Goal: Task Accomplishment & Management: Complete application form

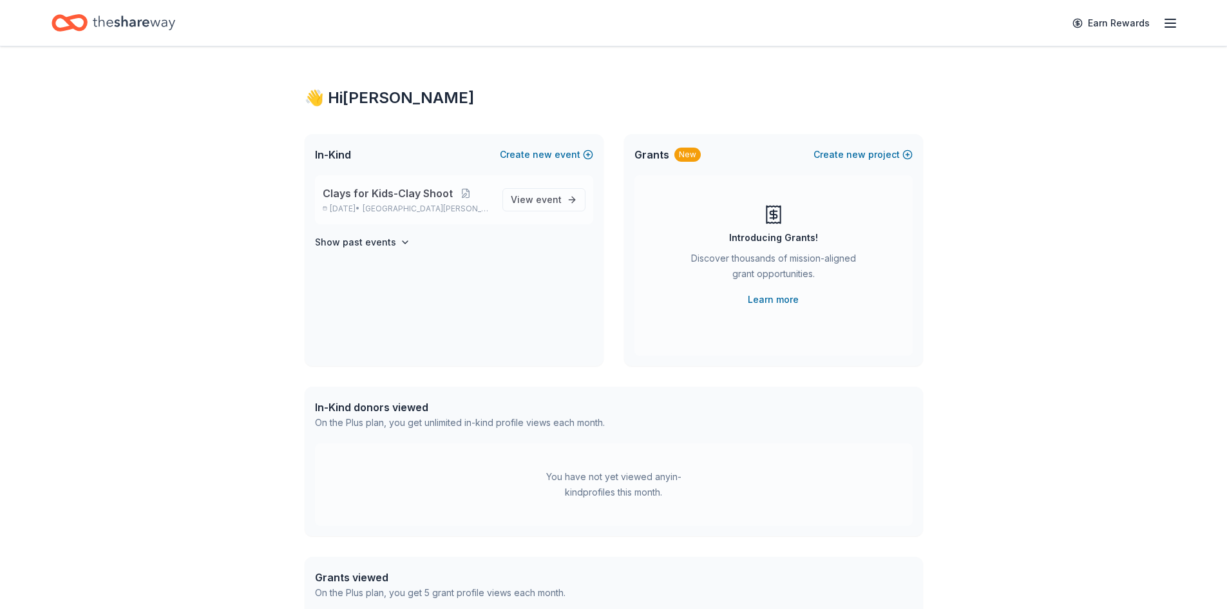
click at [504, 194] on div "Clays for Kids-Clay Shoot [DATE] • [GEOGRAPHIC_DATA][PERSON_NAME], [GEOGRAPHIC_…" at bounding box center [454, 199] width 278 height 49
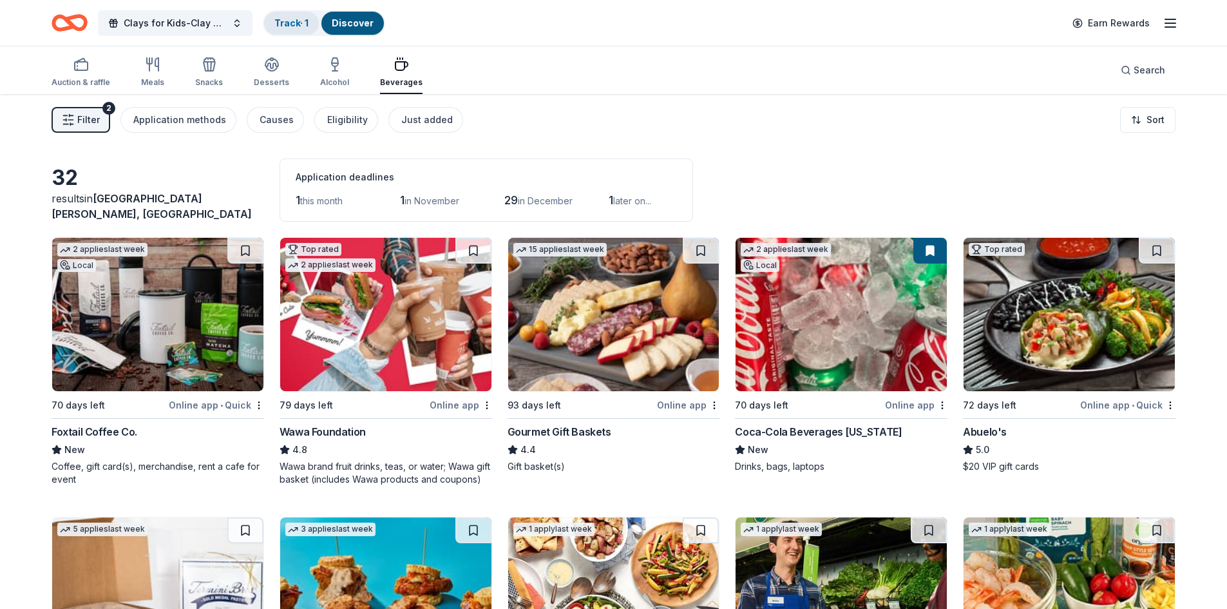
click at [291, 24] on link "Track · 1" at bounding box center [291, 22] width 34 height 11
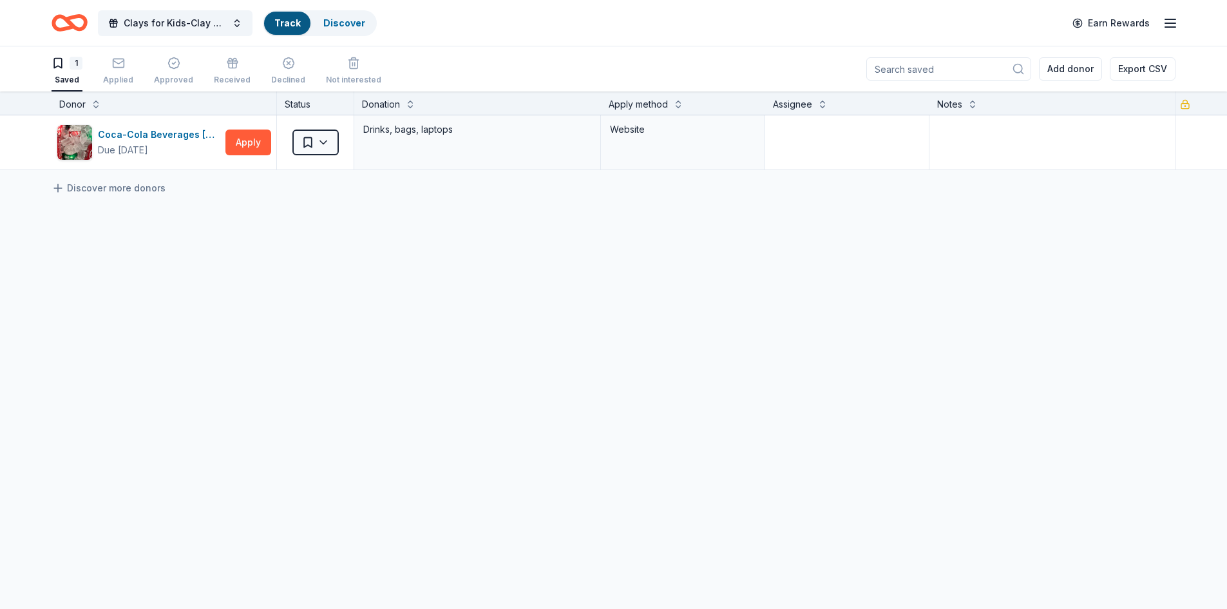
click at [293, 23] on link "Track" at bounding box center [287, 22] width 26 height 11
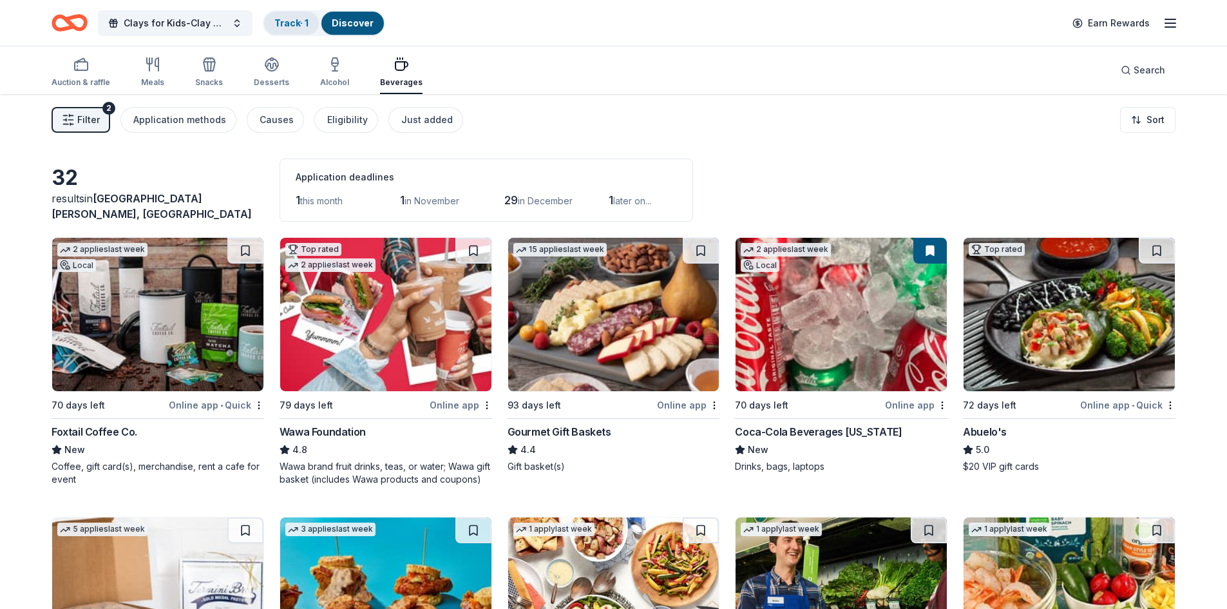
click at [294, 23] on link "Track · 1" at bounding box center [291, 22] width 34 height 11
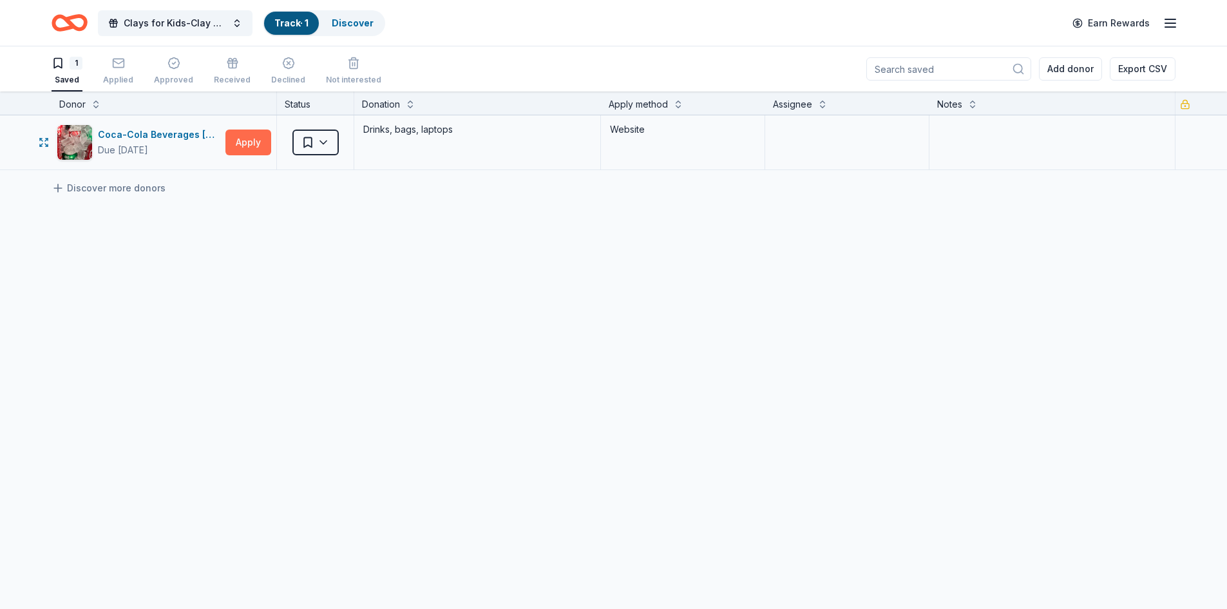
click at [251, 139] on button "Apply" at bounding box center [248, 142] width 46 height 26
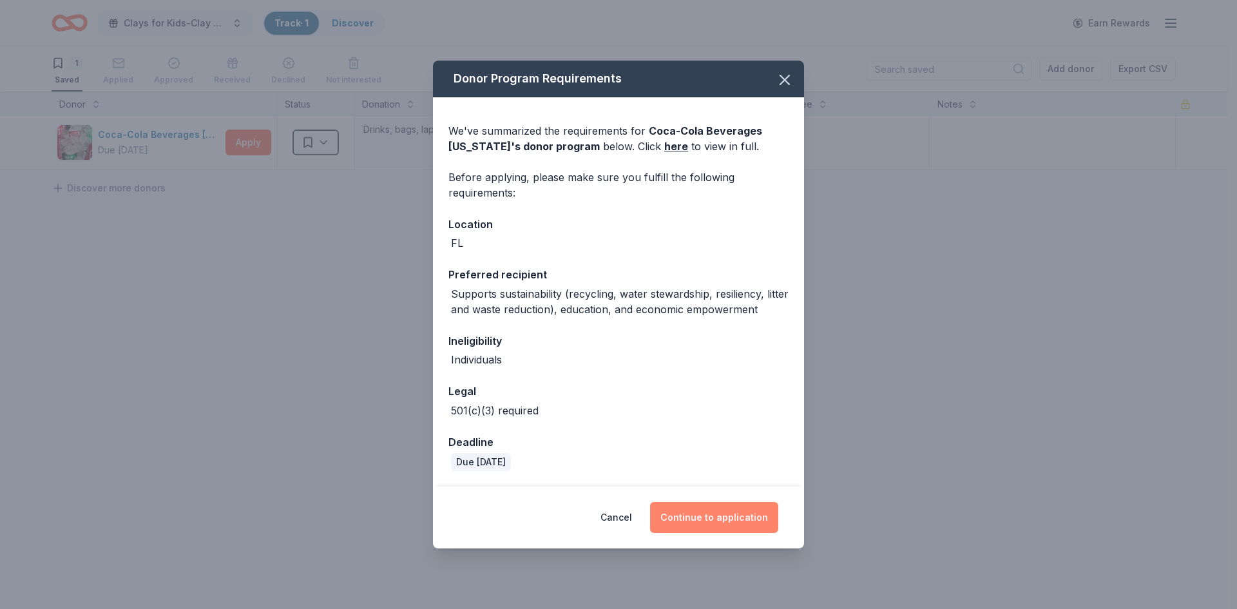
click at [719, 521] on button "Continue to application" at bounding box center [714, 517] width 128 height 31
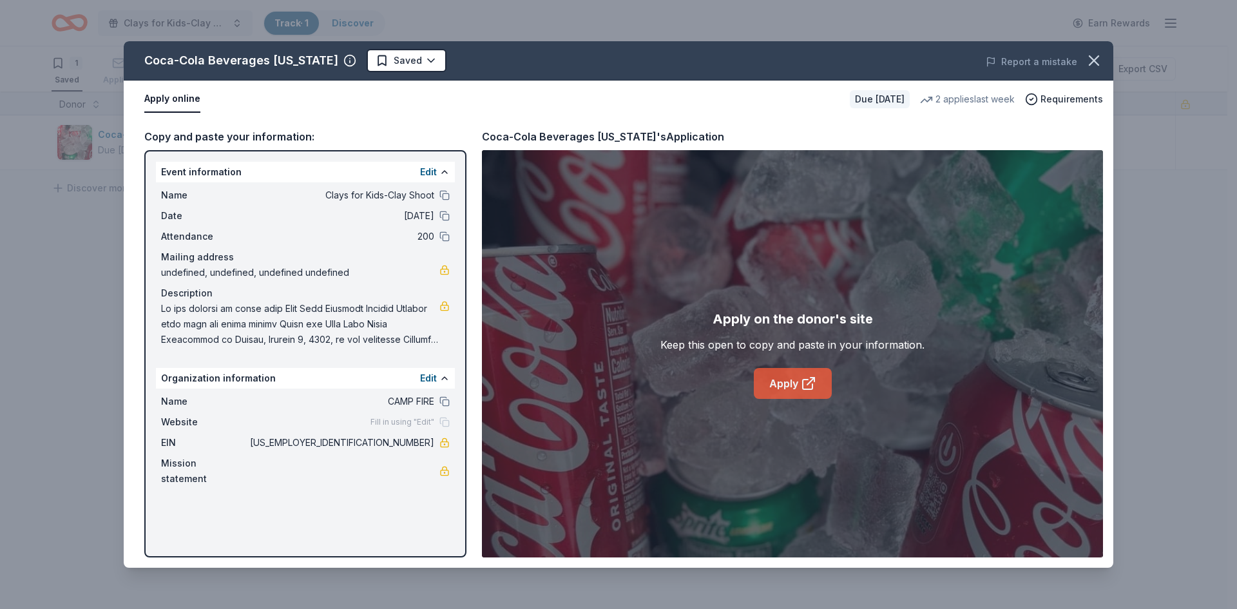
click at [794, 385] on link "Apply" at bounding box center [793, 383] width 78 height 31
click at [1086, 61] on icon "button" at bounding box center [1094, 61] width 18 height 18
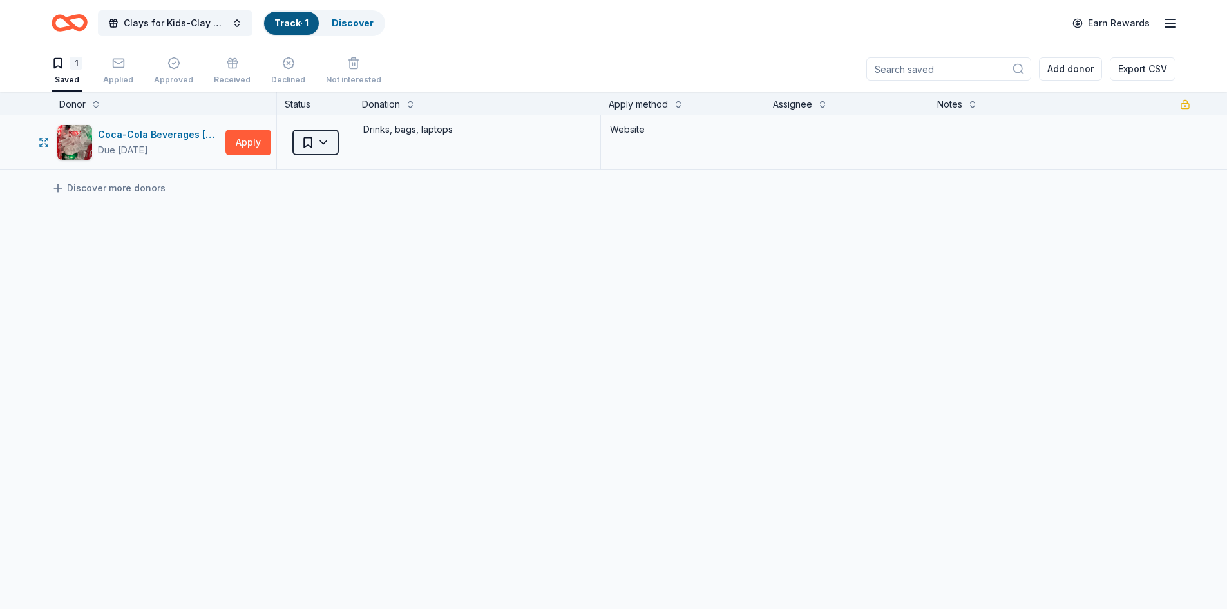
click at [323, 137] on html "Clays for Kids-Clay Shoot Track · 1 Discover Earn Rewards 1 Saved Applied Appro…" at bounding box center [613, 304] width 1227 height 609
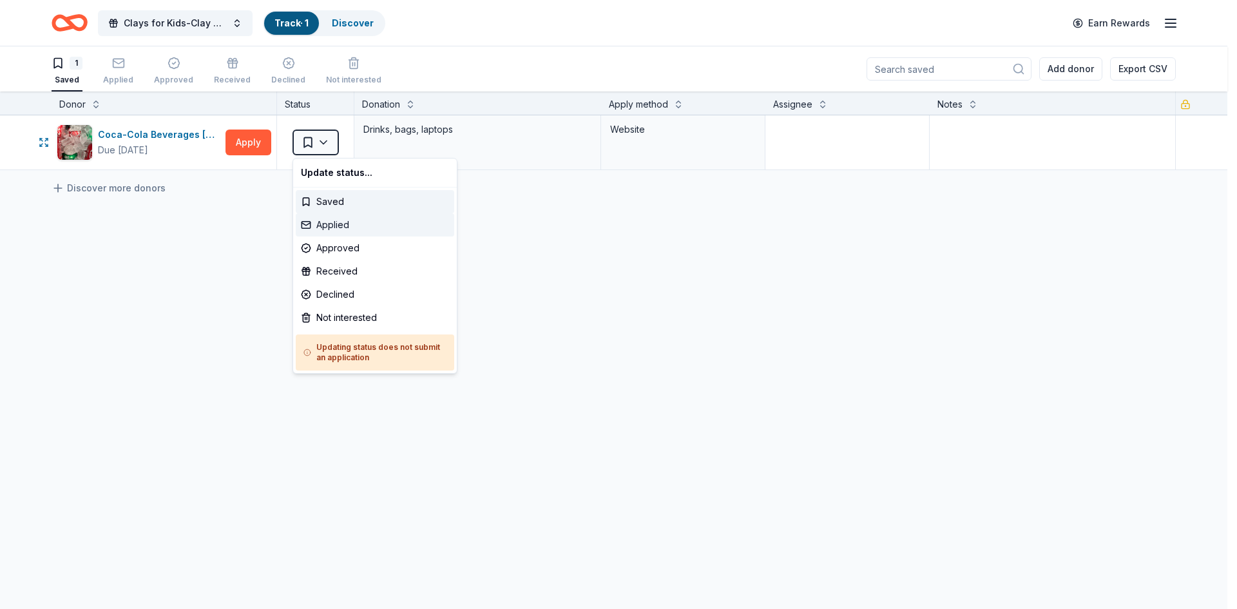
click at [331, 225] on div "Applied" at bounding box center [375, 224] width 158 height 23
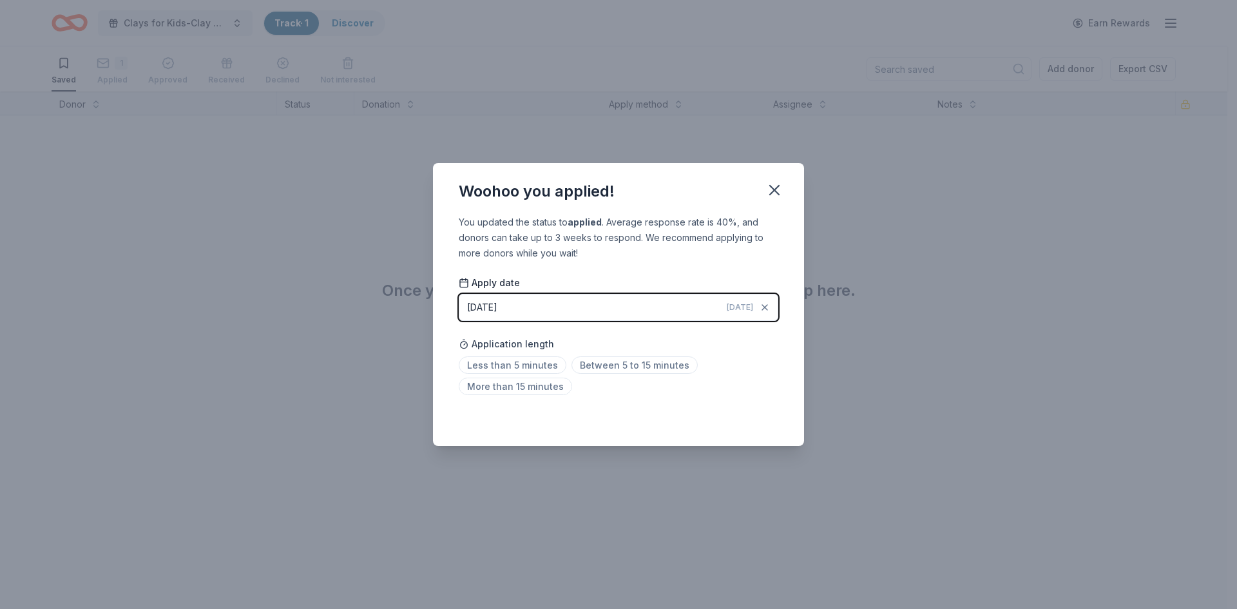
click at [694, 306] on button "[DATE] [DATE]" at bounding box center [618, 307] width 319 height 27
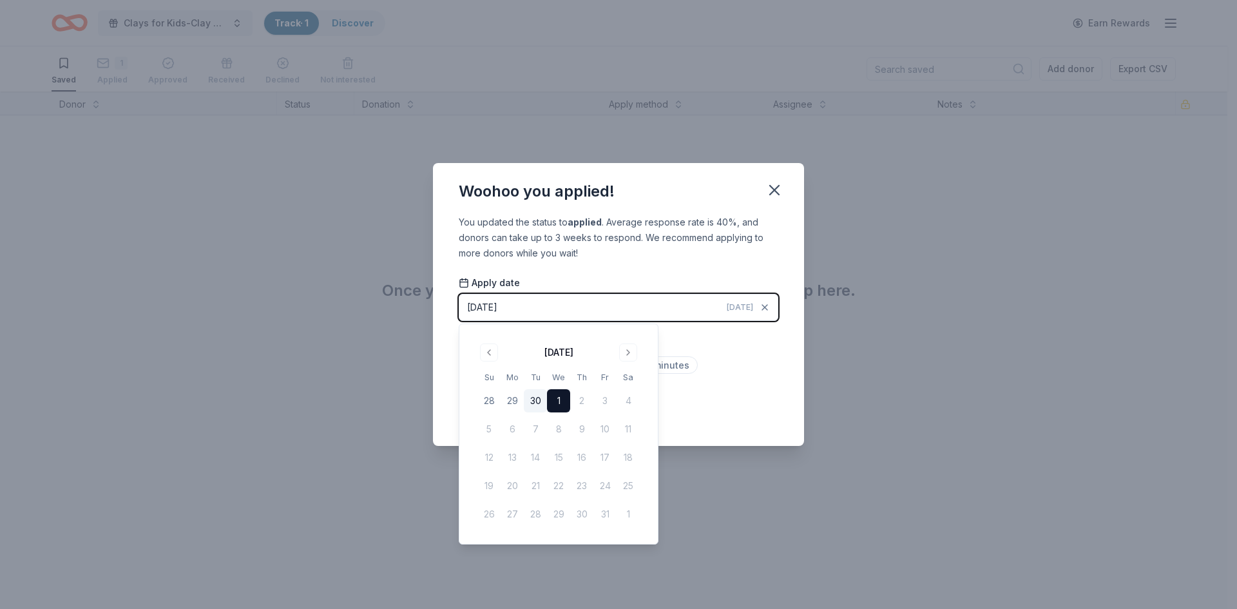
click at [540, 400] on button "30" at bounding box center [535, 400] width 23 height 23
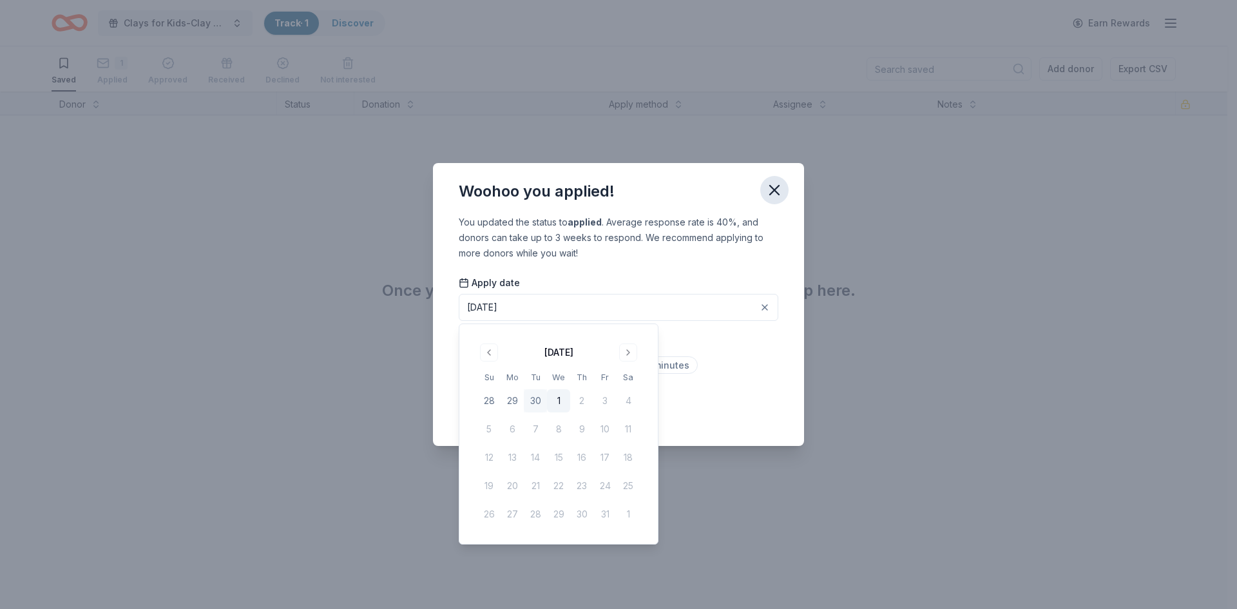
click at [777, 186] on icon "button" at bounding box center [774, 189] width 9 height 9
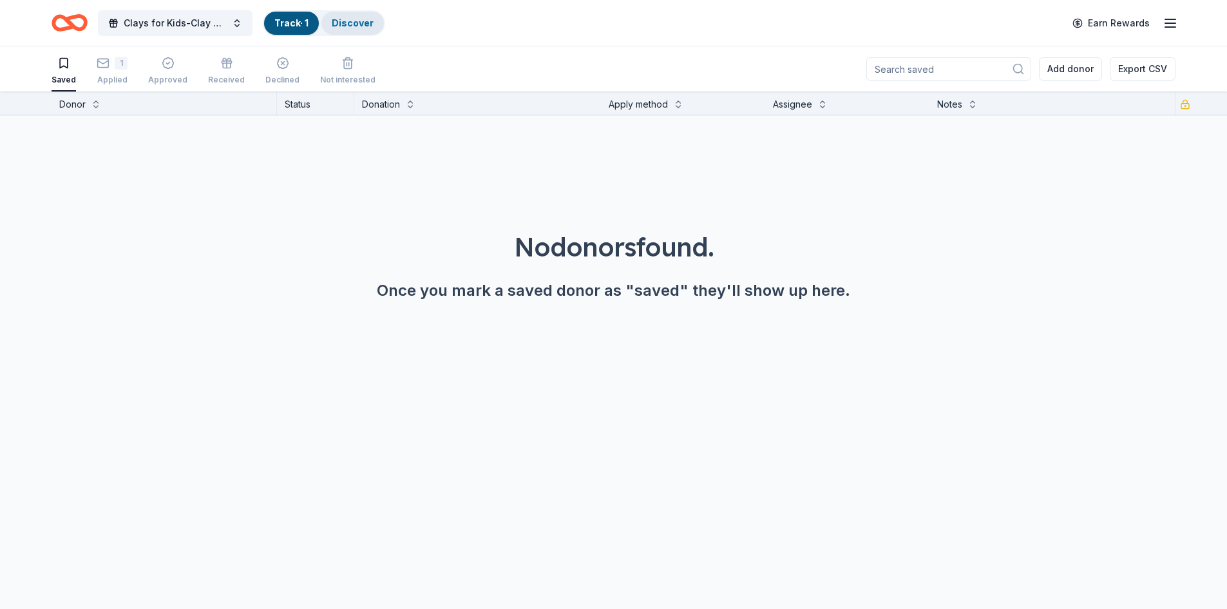
click at [352, 26] on link "Discover" at bounding box center [353, 22] width 42 height 11
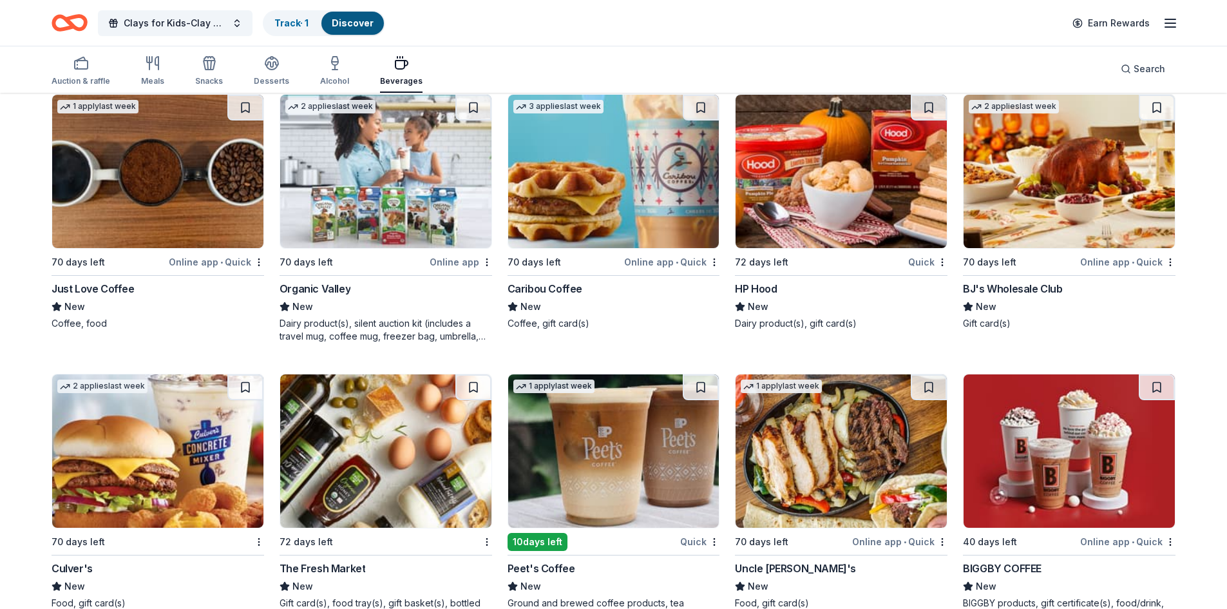
scroll to position [974, 0]
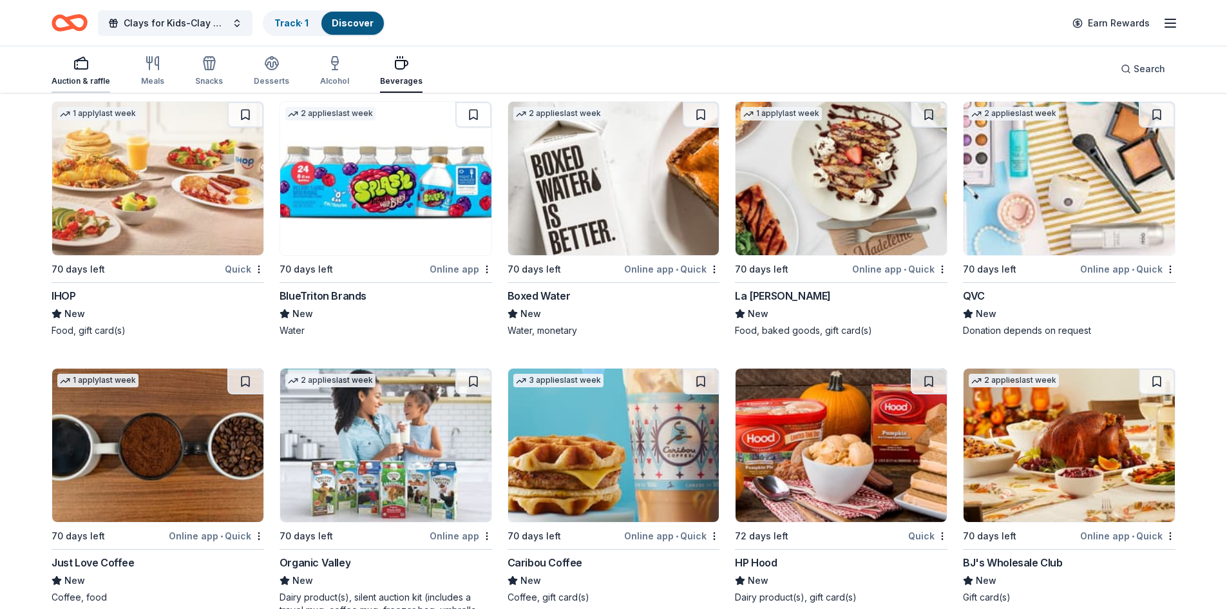
click at [92, 79] on div "Auction & raffle" at bounding box center [81, 81] width 59 height 10
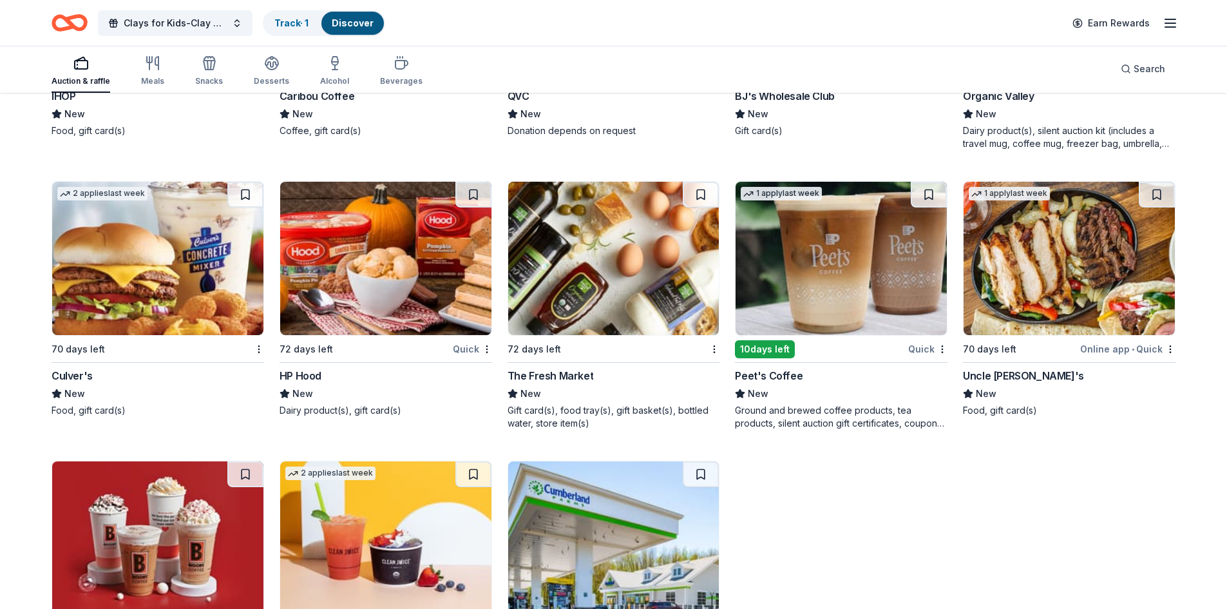
scroll to position [1171, 0]
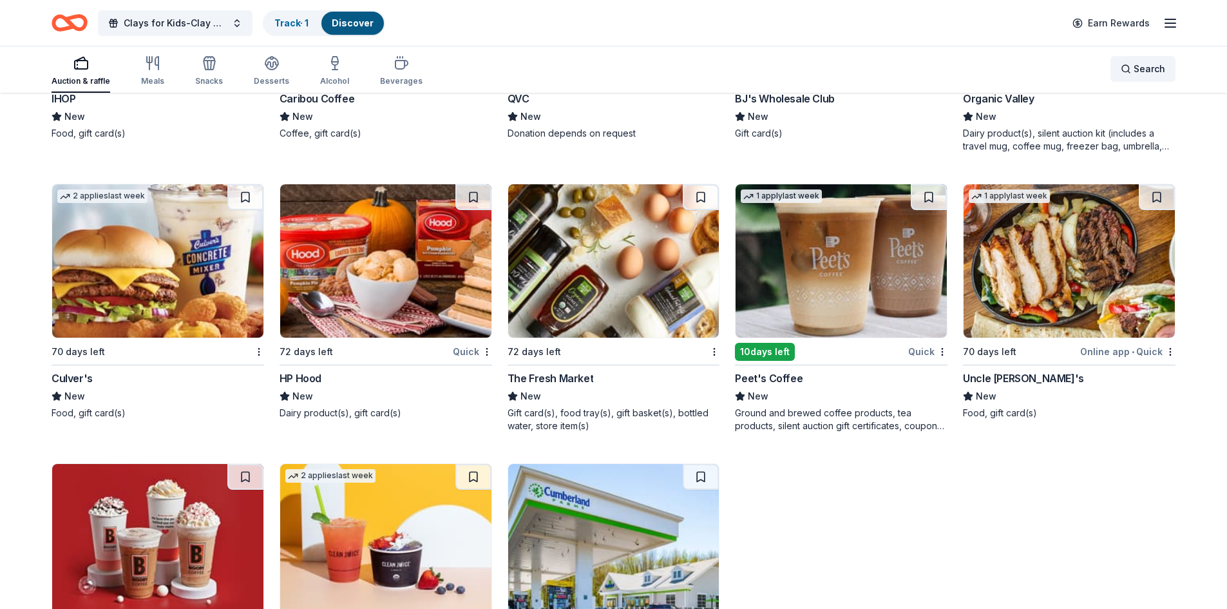
click at [1142, 68] on span "Search" at bounding box center [1149, 68] width 32 height 15
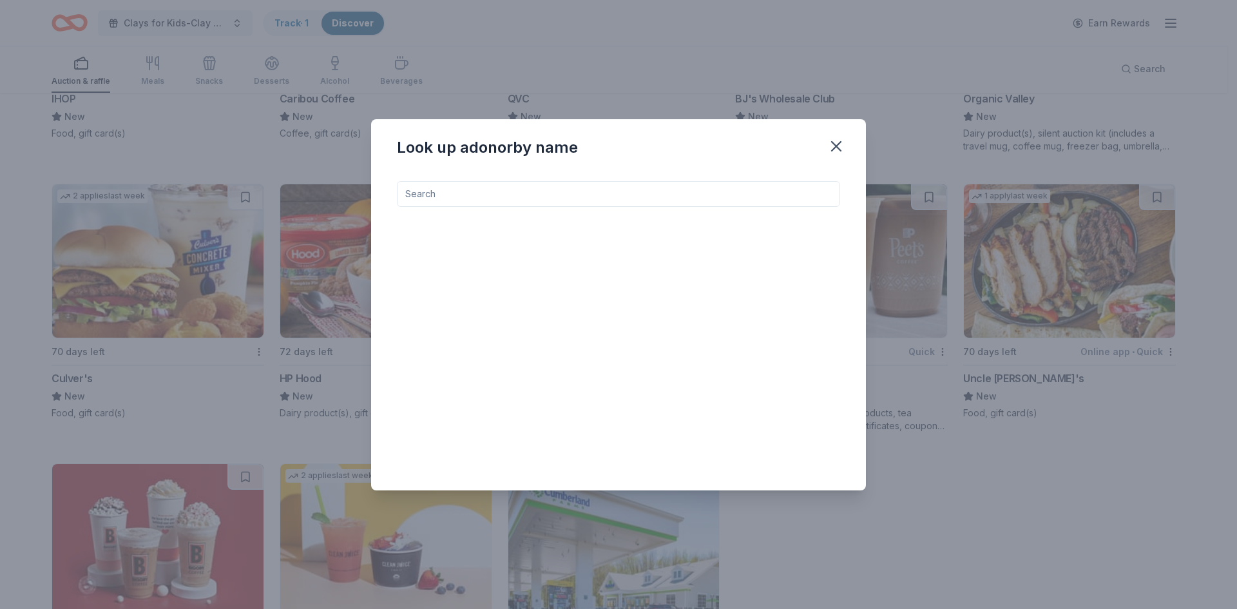
click at [438, 196] on input at bounding box center [618, 194] width 443 height 26
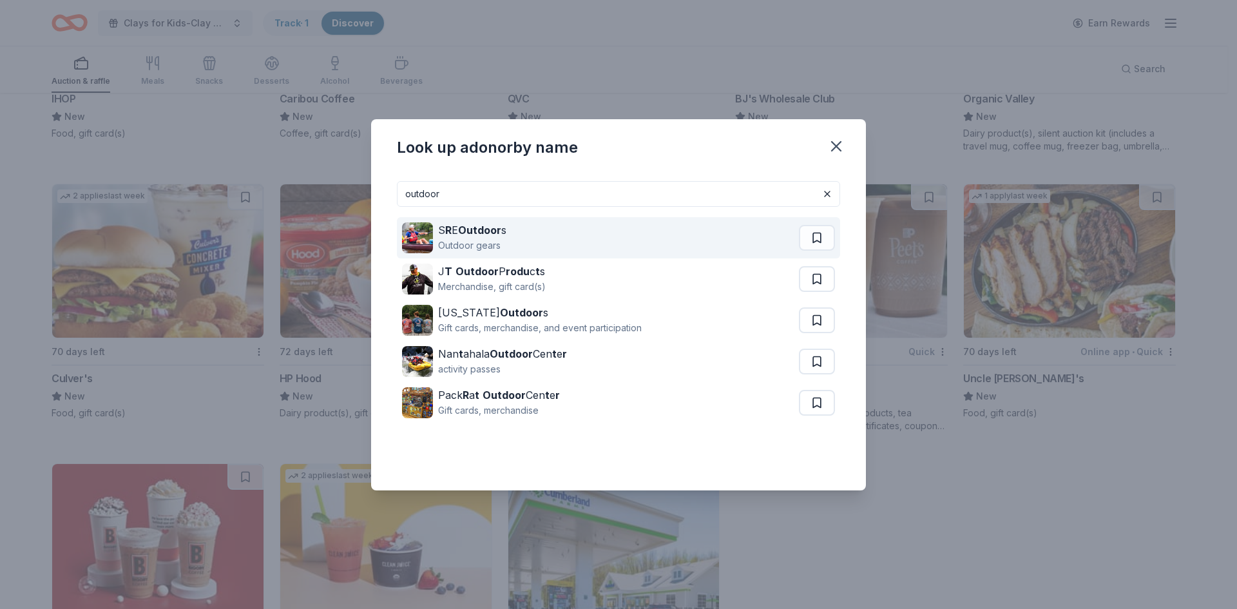
type input "outdoor"
click at [488, 234] on strong "Outdoor" at bounding box center [479, 229] width 43 height 13
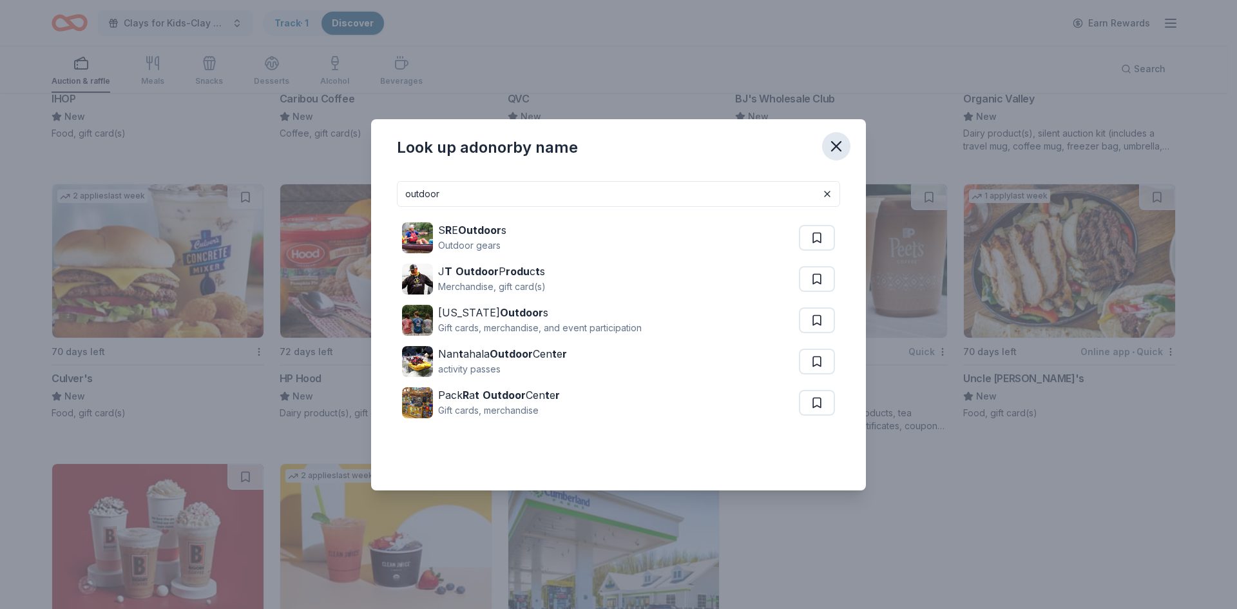
click at [836, 152] on icon "button" at bounding box center [836, 146] width 18 height 18
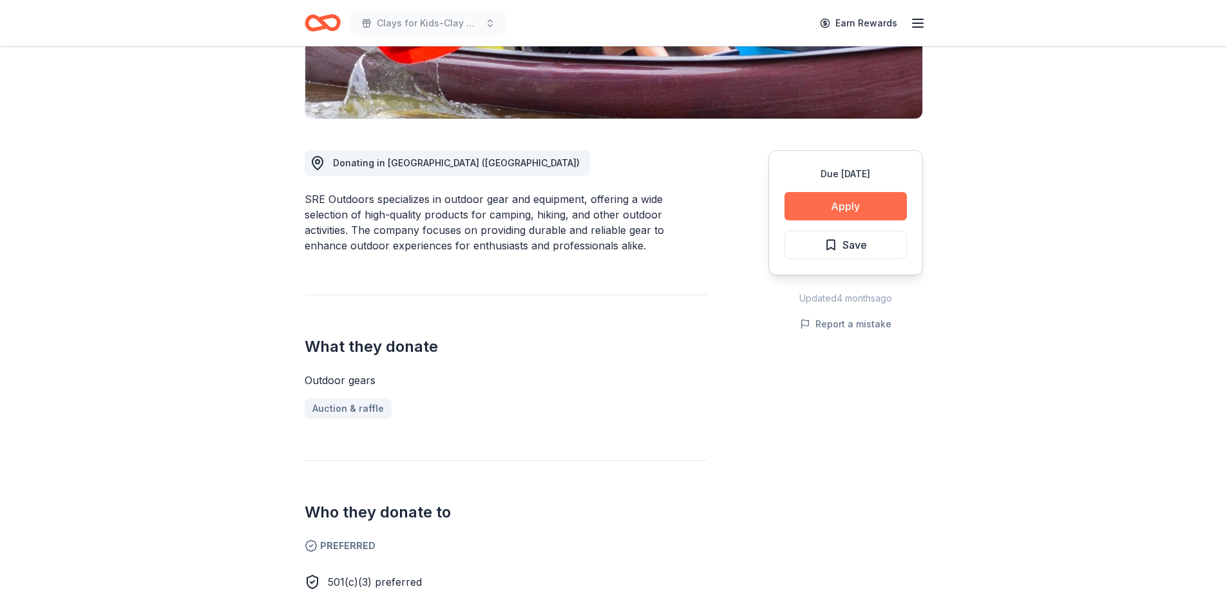
scroll to position [258, 0]
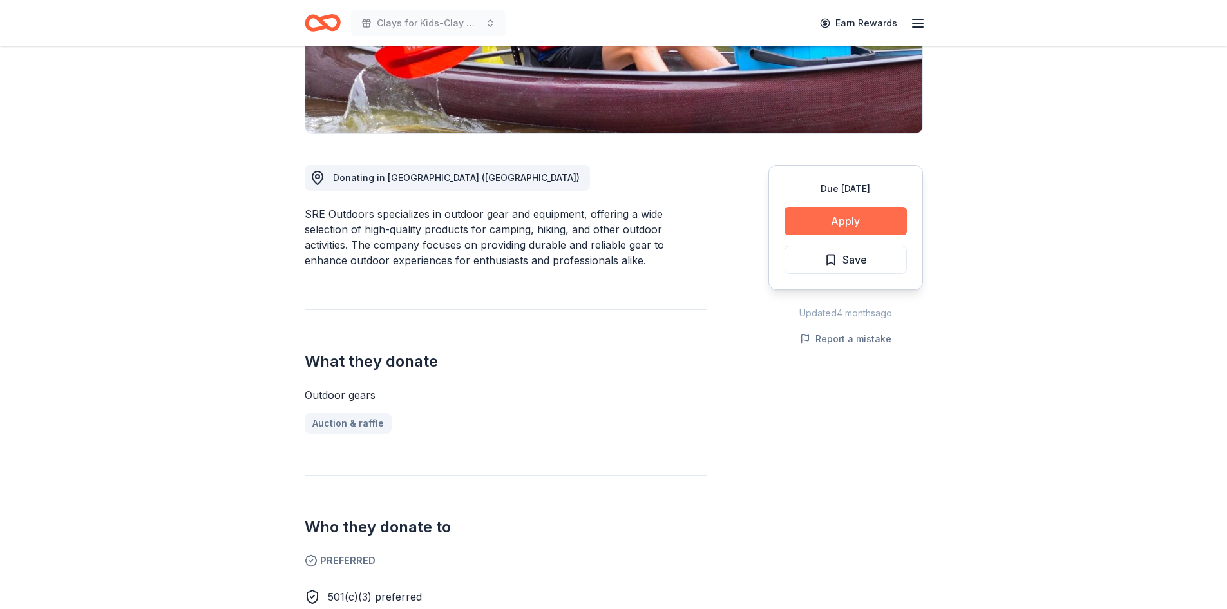
click at [849, 228] on button "Apply" at bounding box center [845, 221] width 122 height 28
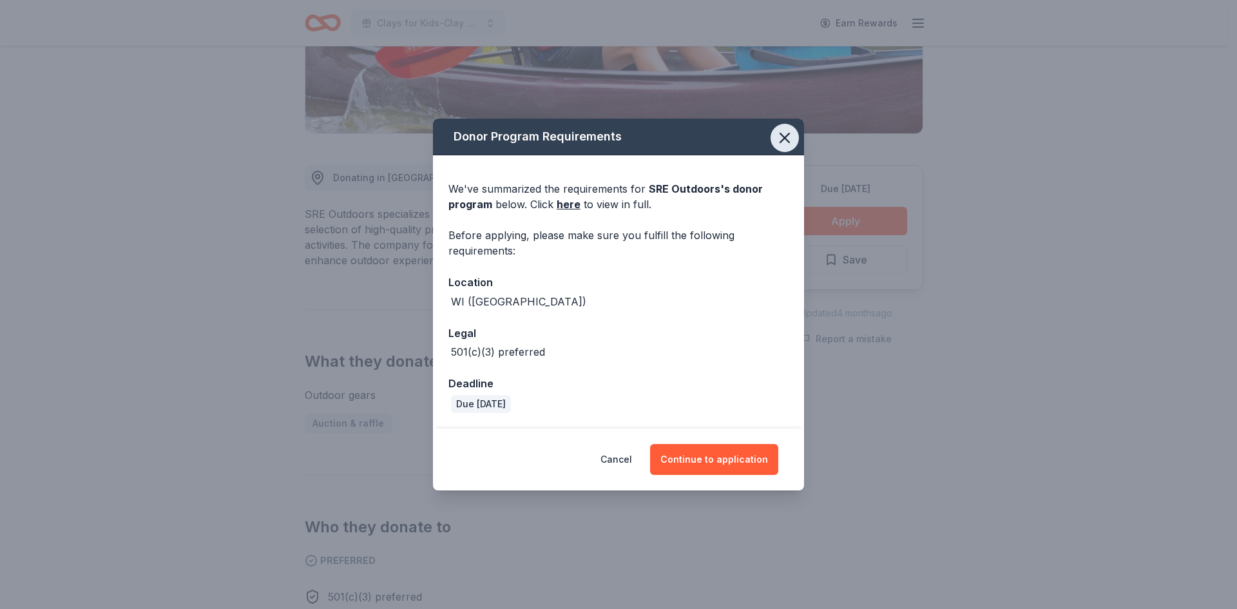
click at [787, 132] on icon "button" at bounding box center [784, 138] width 18 height 18
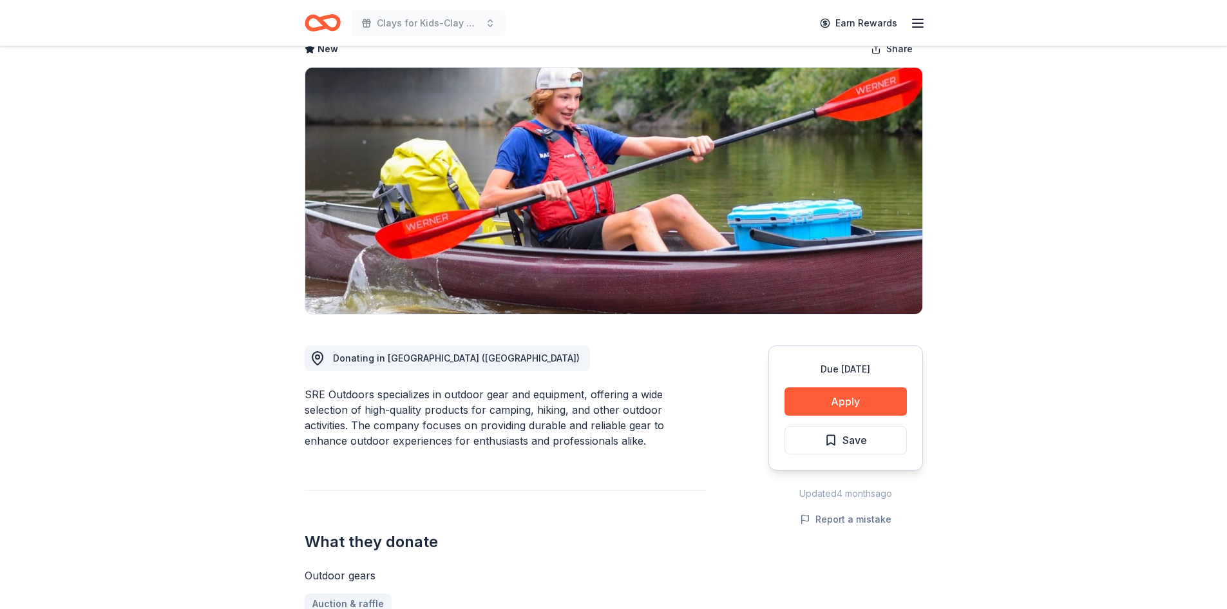
scroll to position [64, 0]
